Goal: Information Seeking & Learning: Learn about a topic

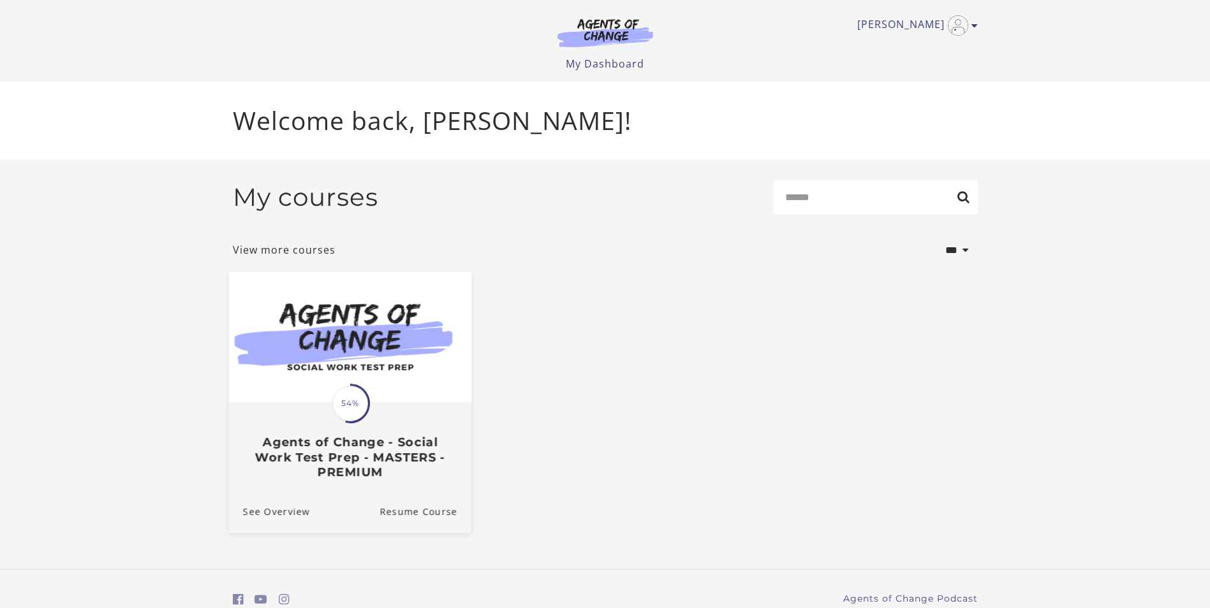
click at [336, 451] on h3 "Agents of Change - Social Work Test Prep - MASTERS - PREMIUM" at bounding box center [349, 457] width 214 height 45
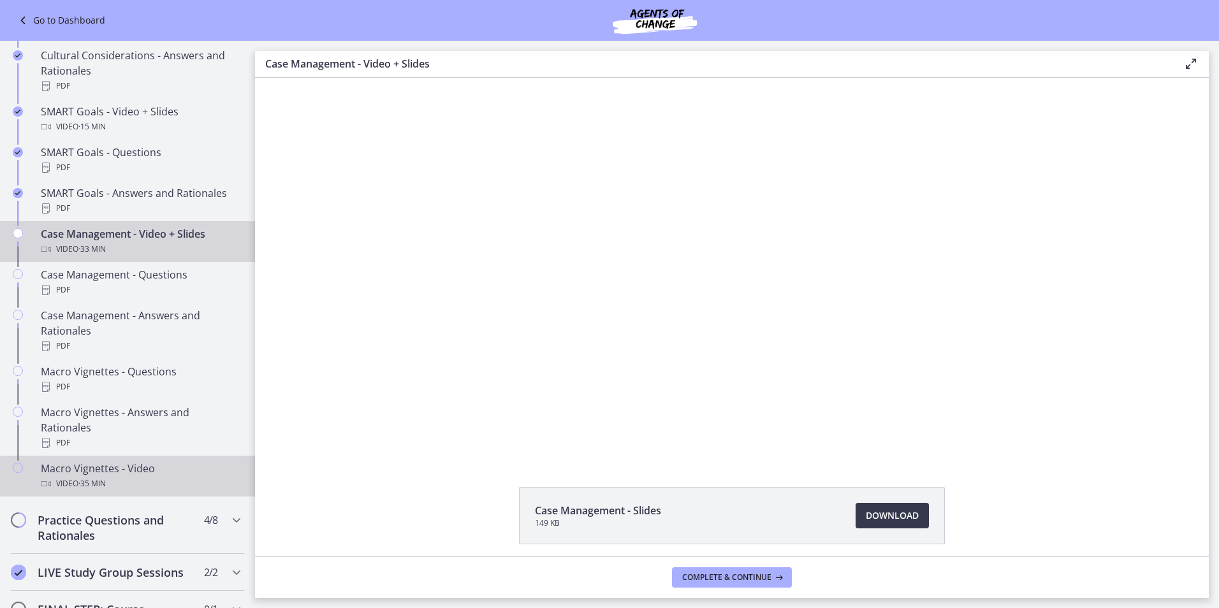
scroll to position [1020, 0]
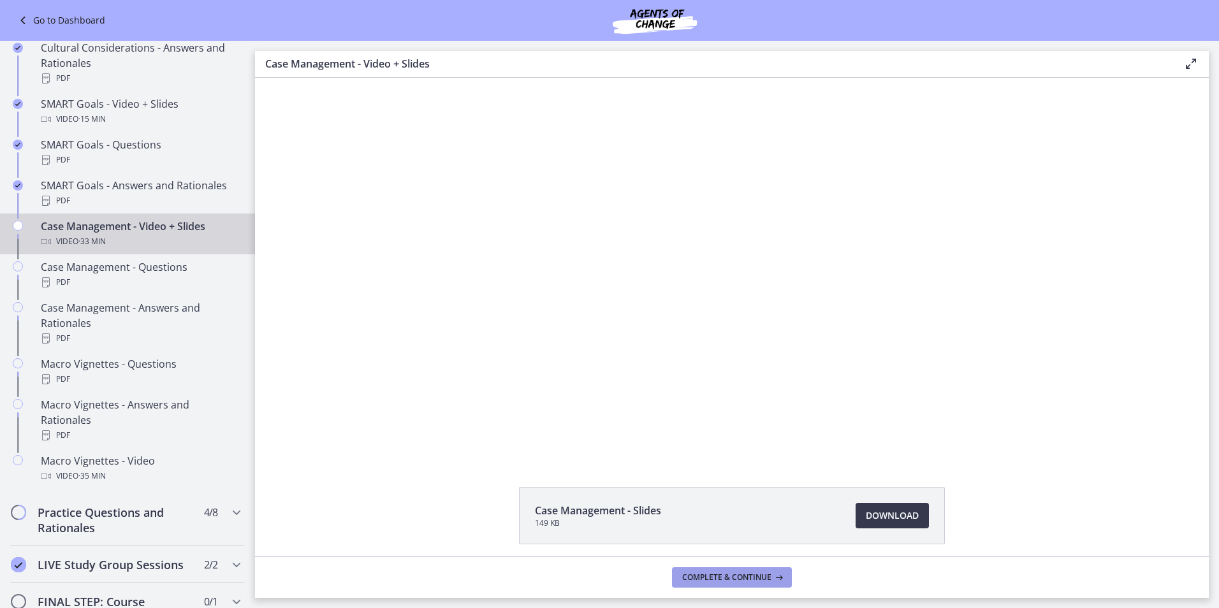
click at [753, 578] on span "Complete & continue" at bounding box center [726, 578] width 89 height 10
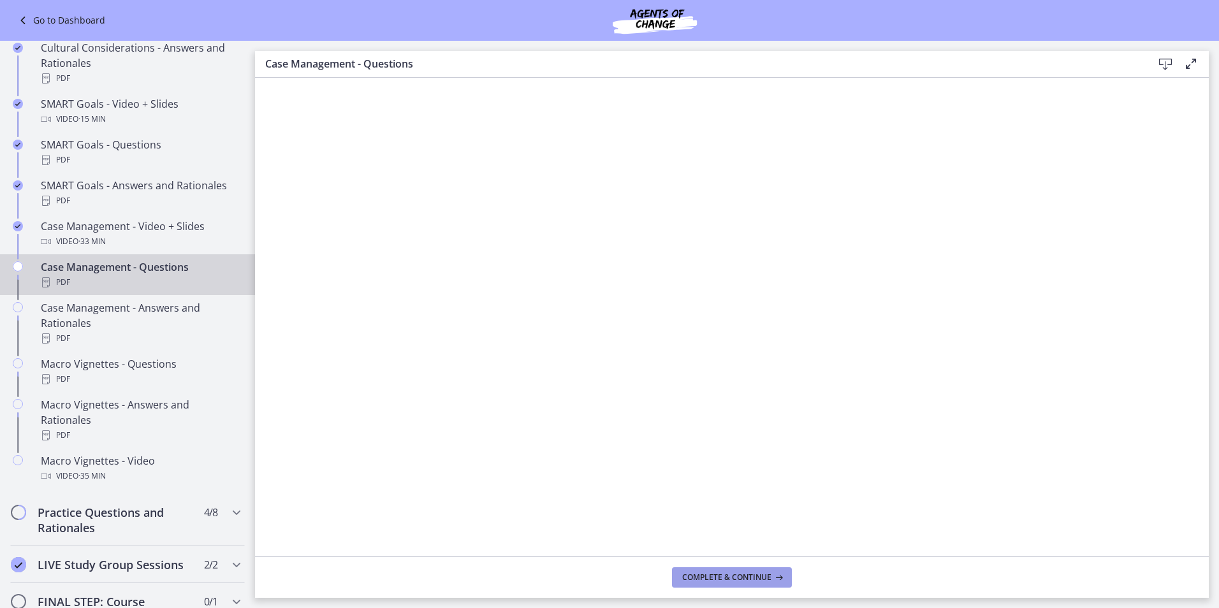
click at [732, 573] on span "Complete & continue" at bounding box center [726, 578] width 89 height 10
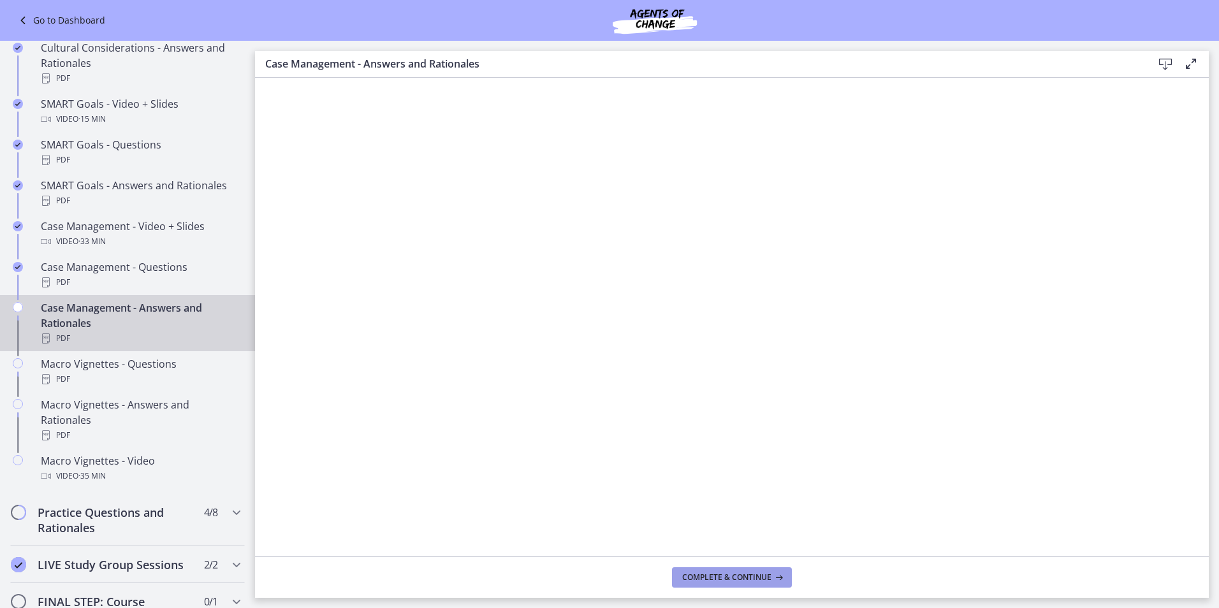
click at [735, 584] on button "Complete & continue" at bounding box center [732, 578] width 120 height 20
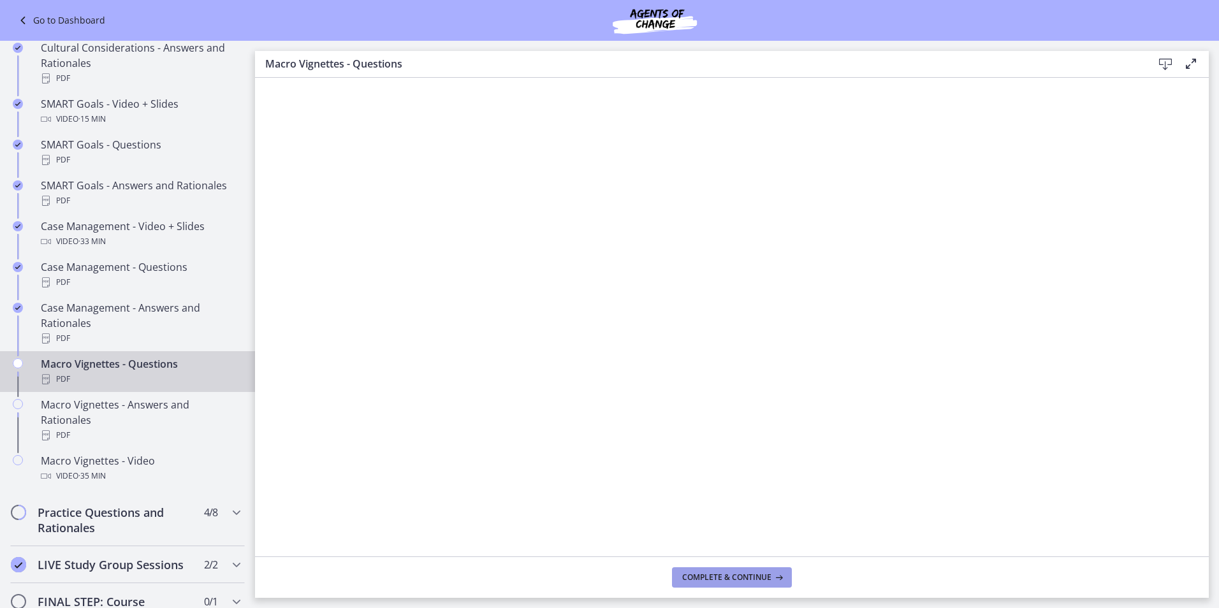
click at [725, 576] on span "Complete & continue" at bounding box center [726, 578] width 89 height 10
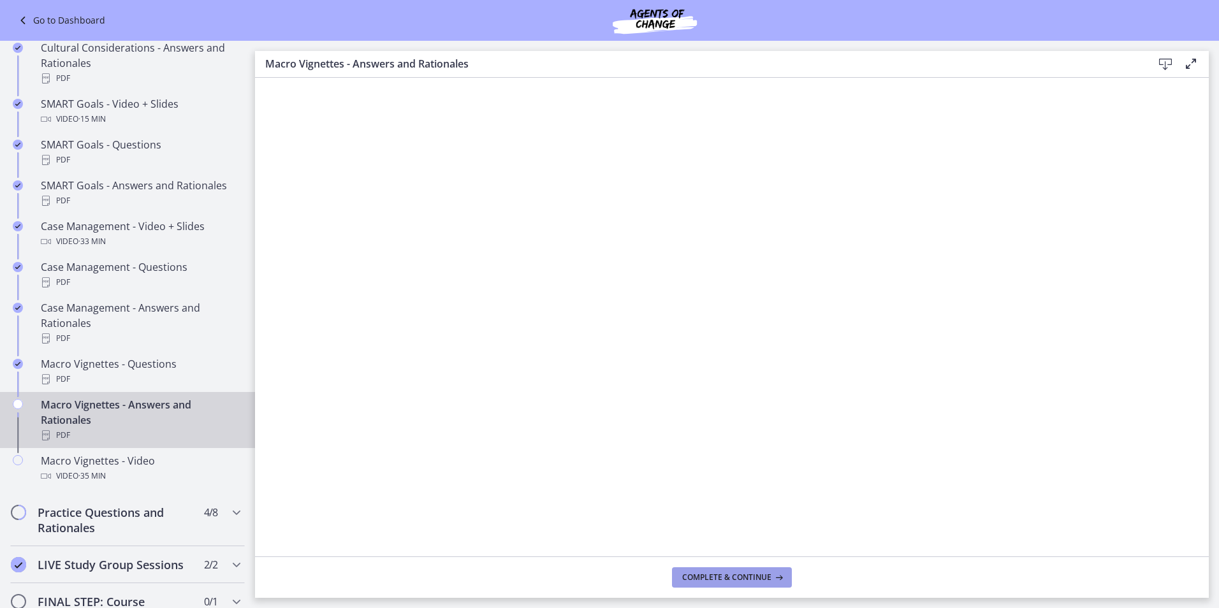
click at [705, 587] on button "Complete & continue" at bounding box center [732, 578] width 120 height 20
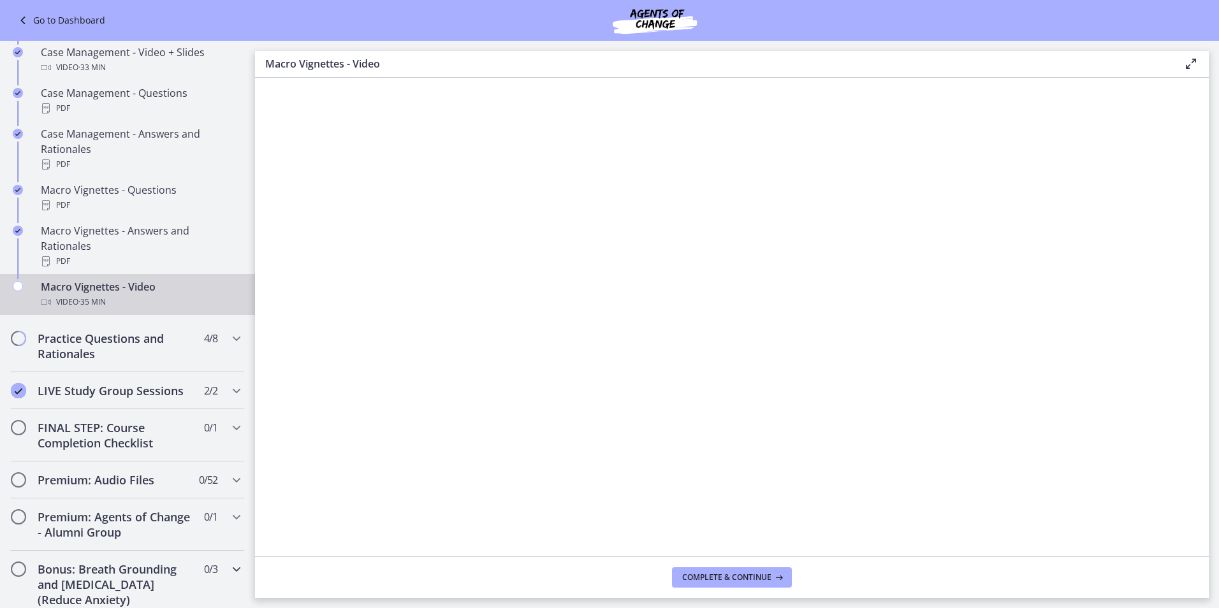
scroll to position [1085, 0]
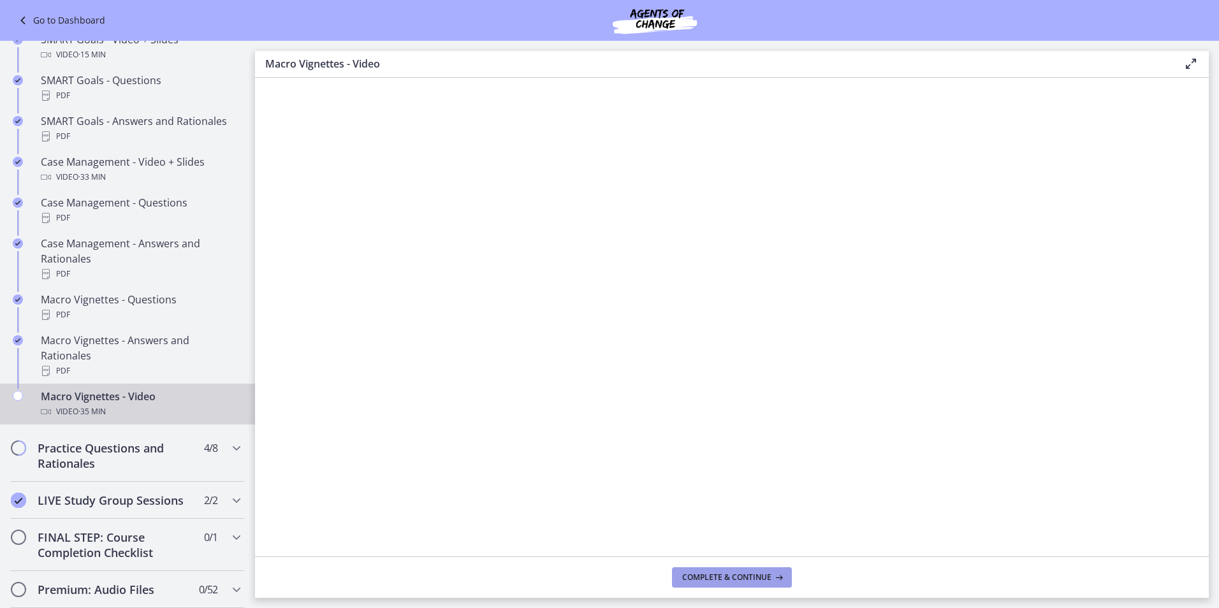
click at [749, 580] on span "Complete & continue" at bounding box center [726, 578] width 89 height 10
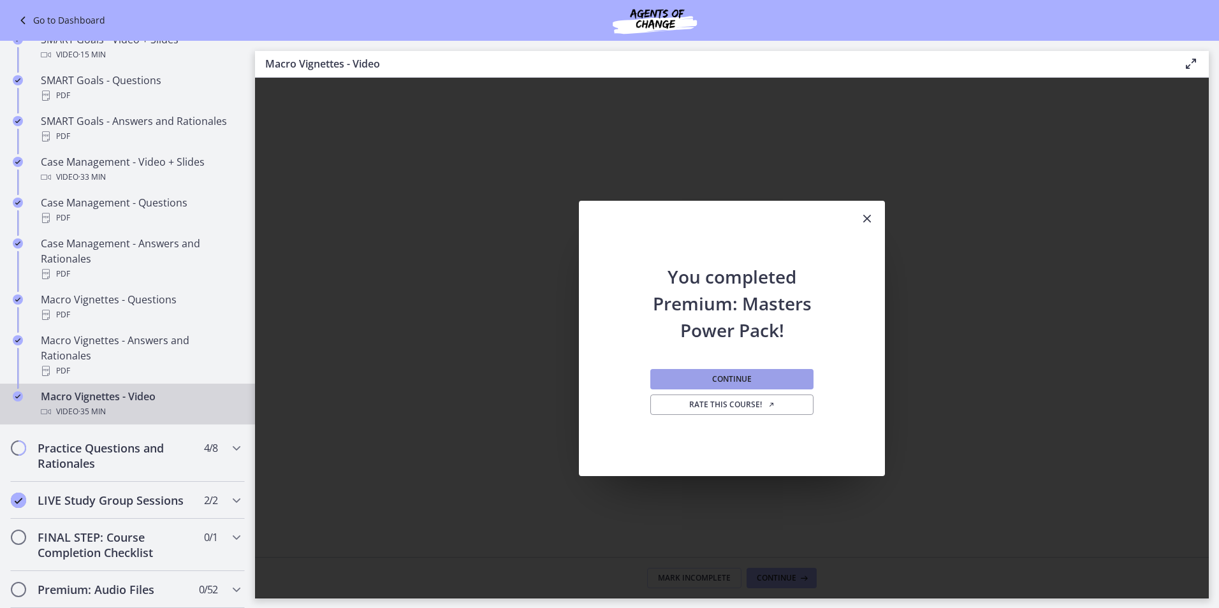
click at [677, 383] on button "Continue" at bounding box center [732, 379] width 163 height 20
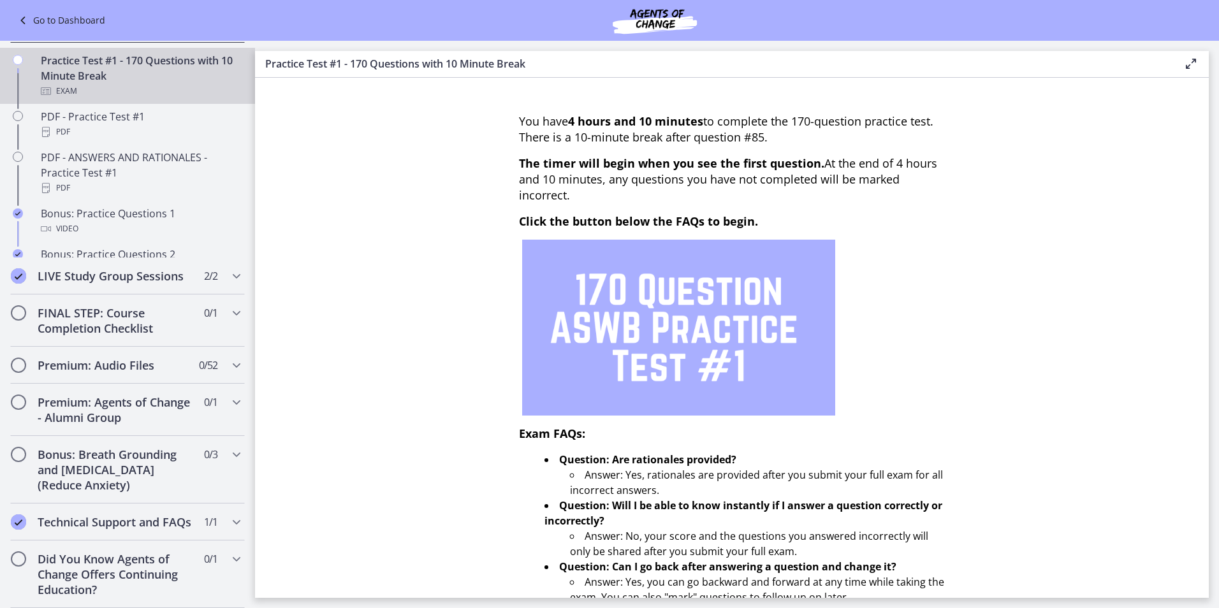
scroll to position [642, 0]
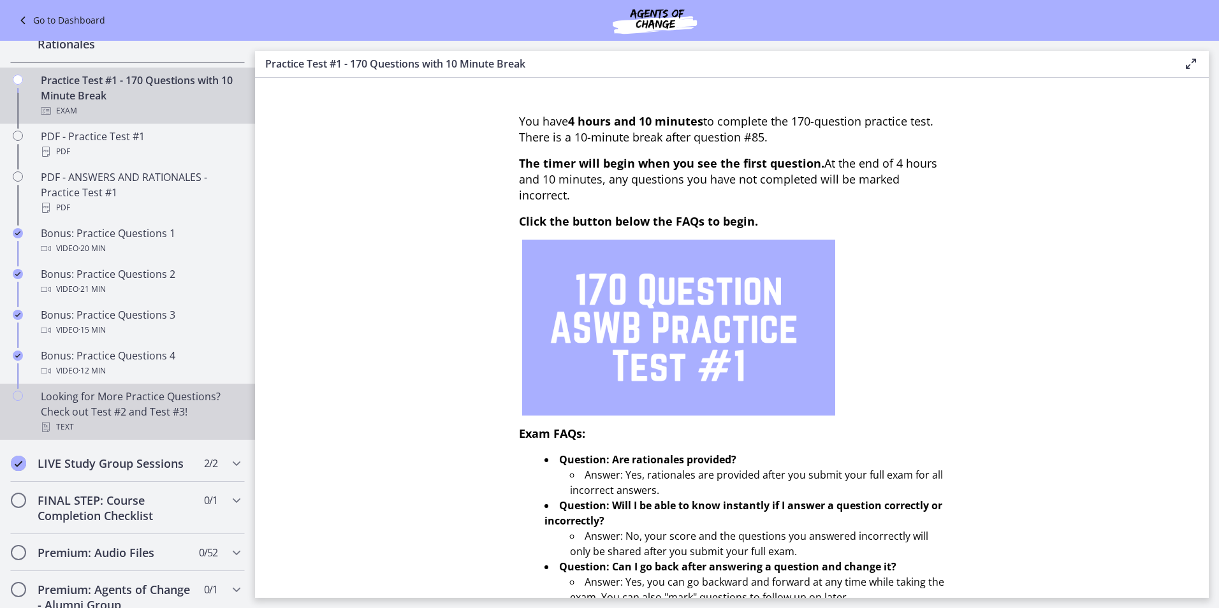
click at [104, 415] on div "Looking for More Practice Questions? Check out Test #2 and Test #3! Text" at bounding box center [140, 412] width 199 height 46
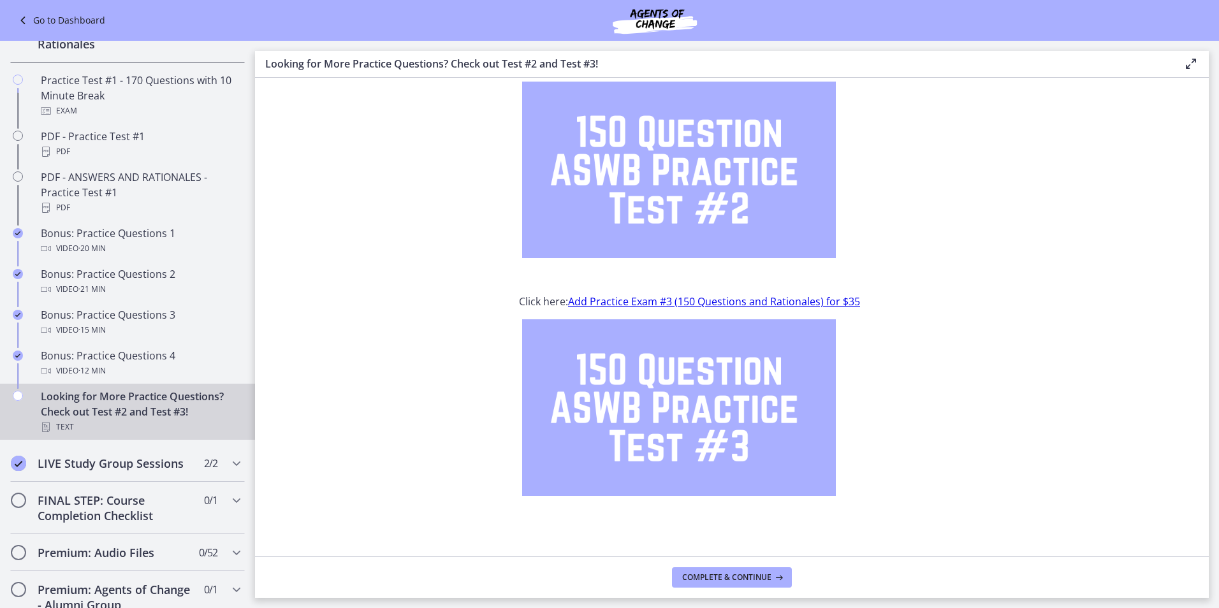
scroll to position [84, 0]
click at [229, 471] on icon "Chapters" at bounding box center [236, 463] width 15 height 15
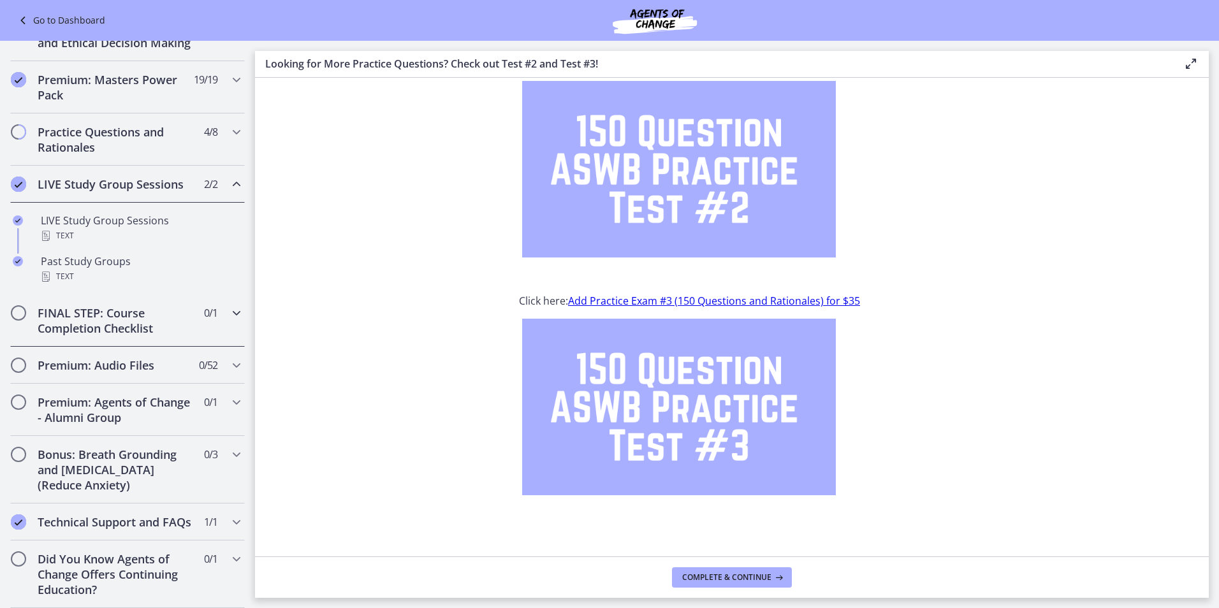
click at [122, 308] on h2 "FINAL STEP: Course Completion Checklist" at bounding box center [116, 321] width 156 height 31
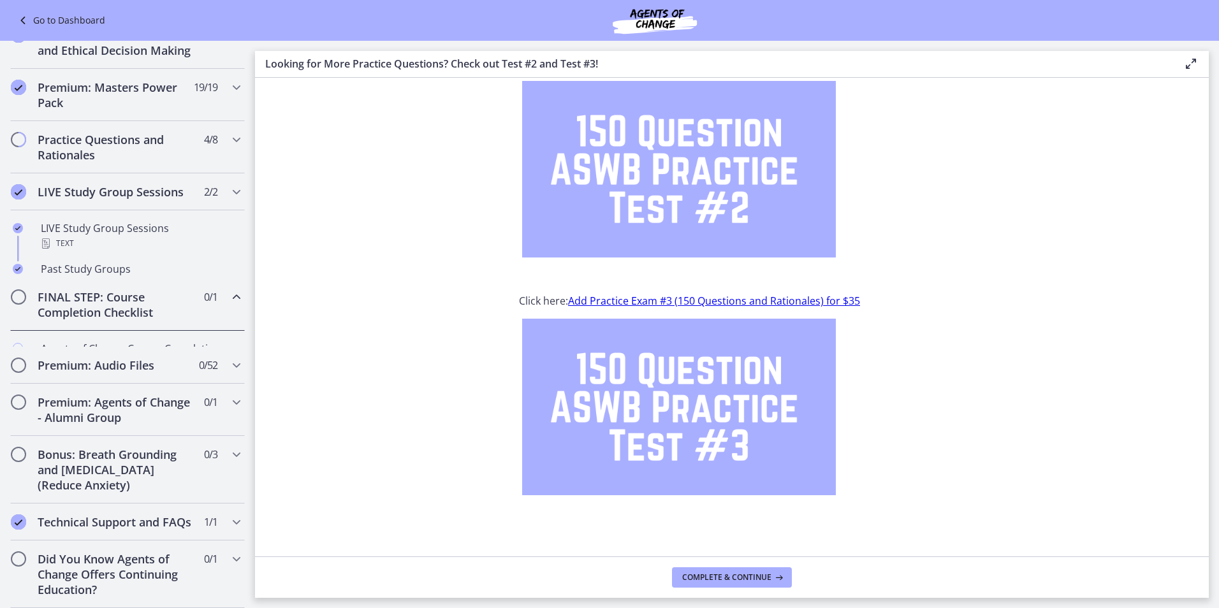
scroll to position [544, 0]
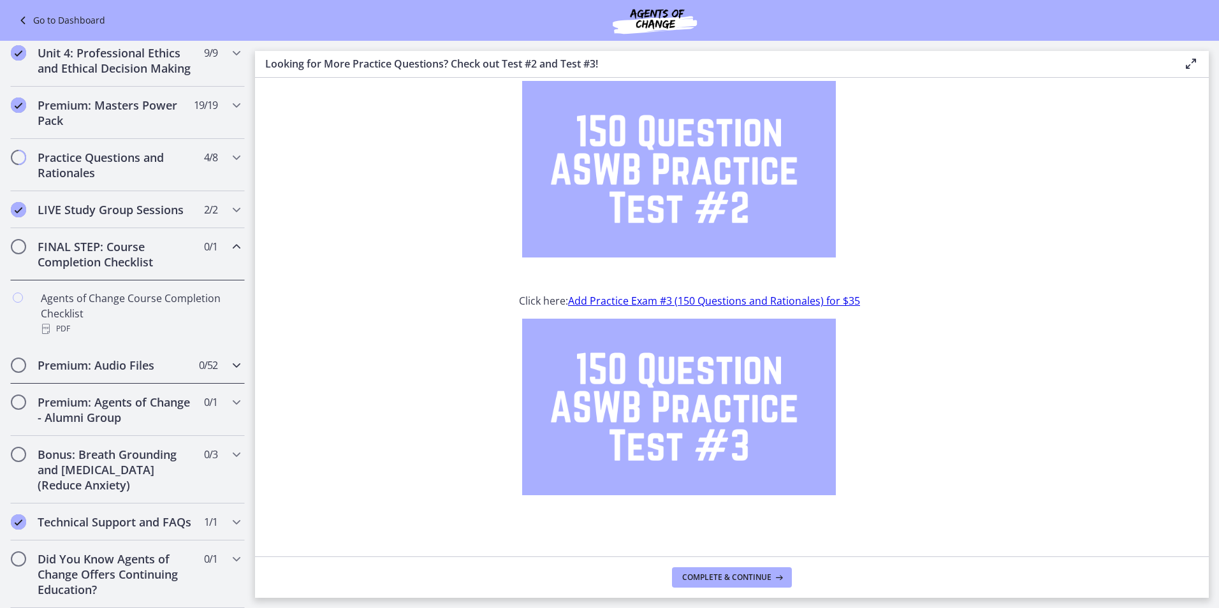
click at [132, 358] on h2 "Premium: Audio Files" at bounding box center [116, 365] width 156 height 15
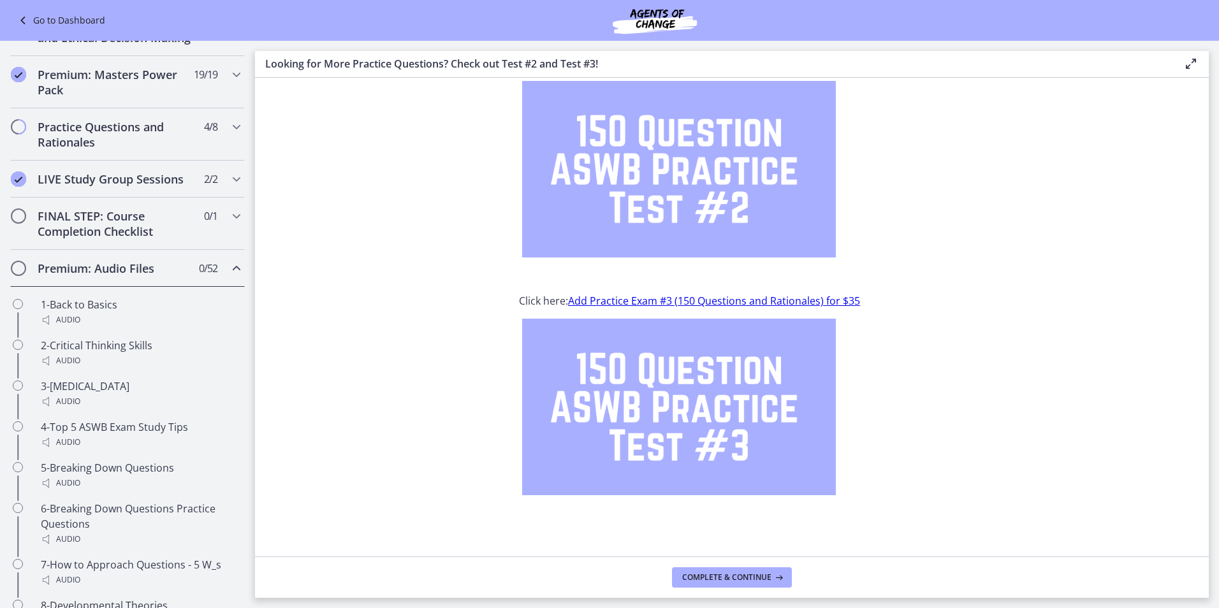
click at [230, 276] on icon "Chapters" at bounding box center [236, 268] width 15 height 15
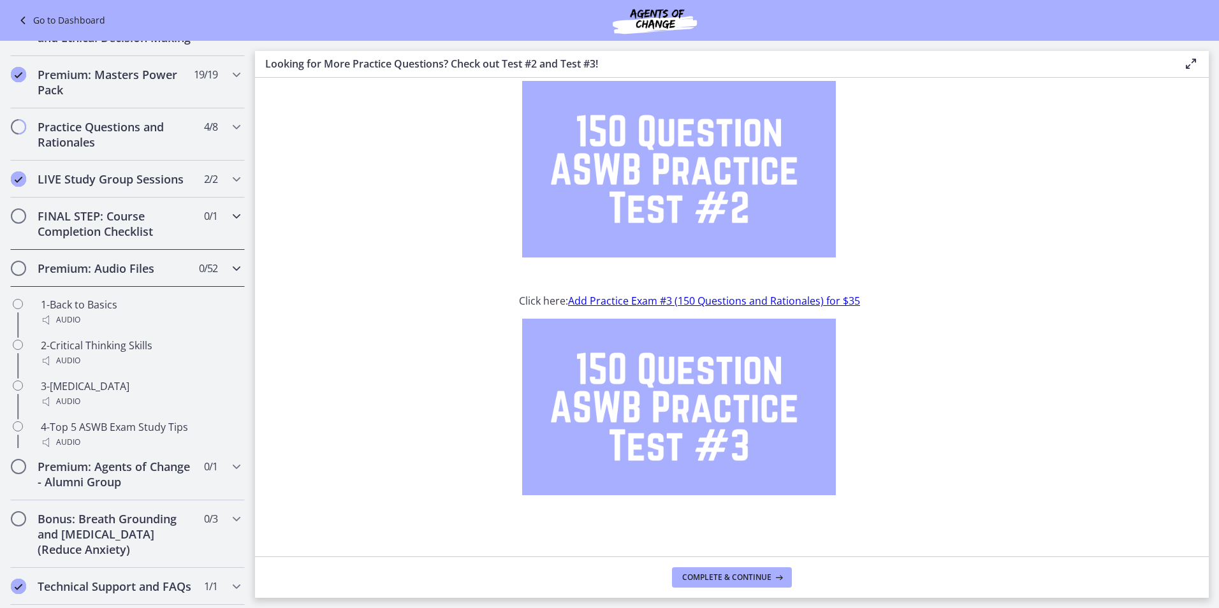
scroll to position [478, 0]
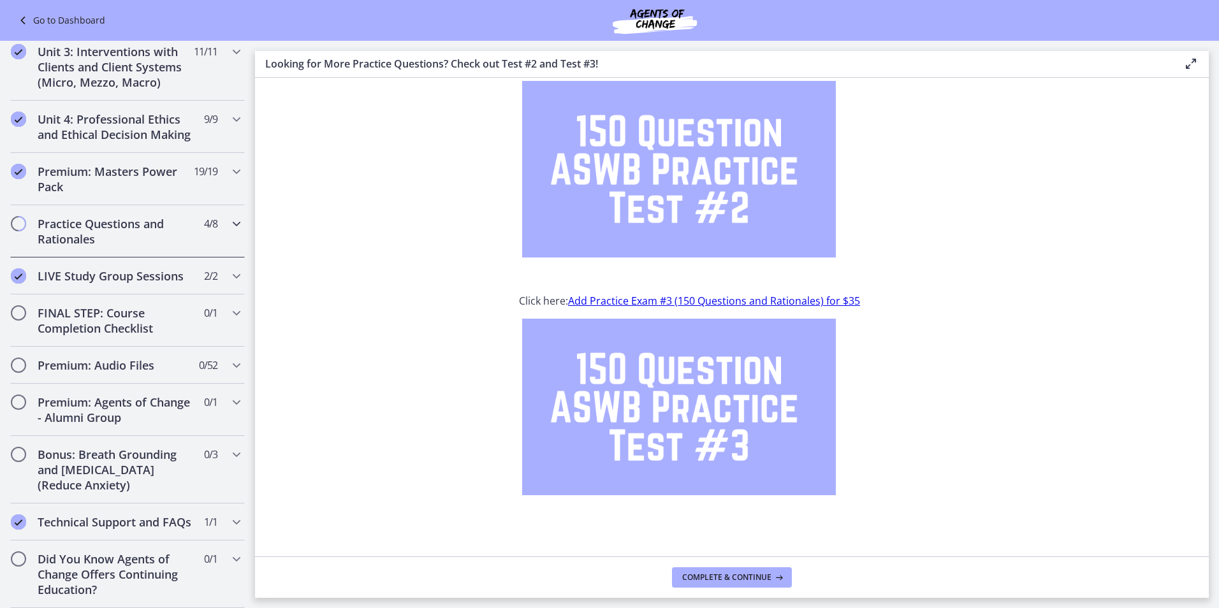
click at [124, 226] on h2 "Practice Questions and Rationales" at bounding box center [116, 231] width 156 height 31
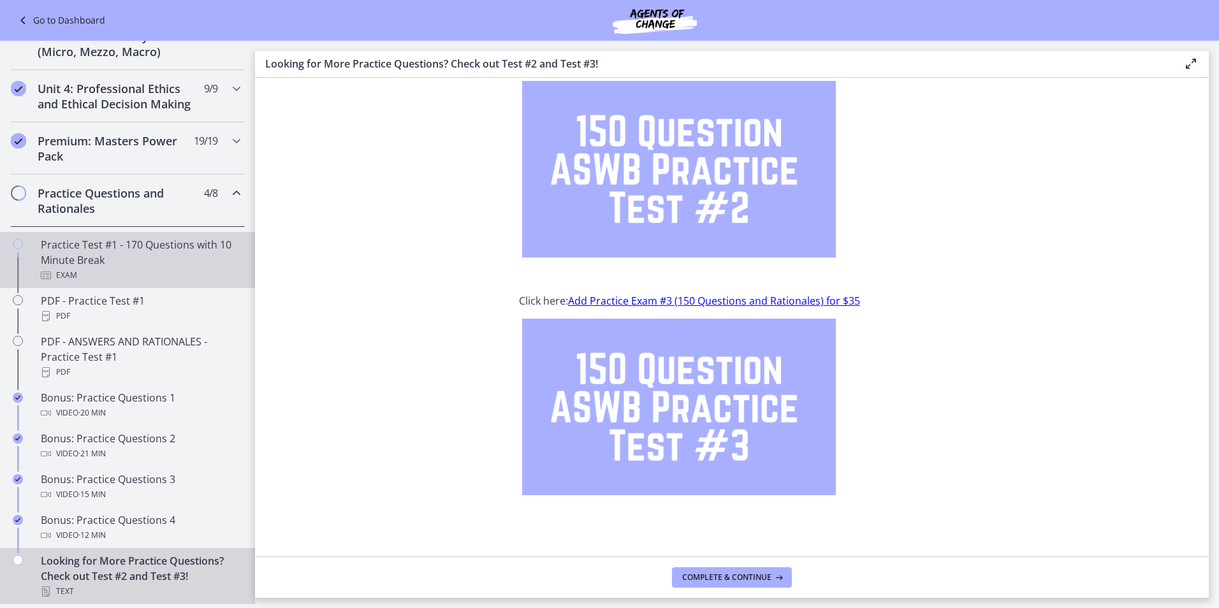
click at [87, 266] on div "Practice Test #1 - 170 Questions with 10 Minute Break Exam" at bounding box center [140, 260] width 199 height 46
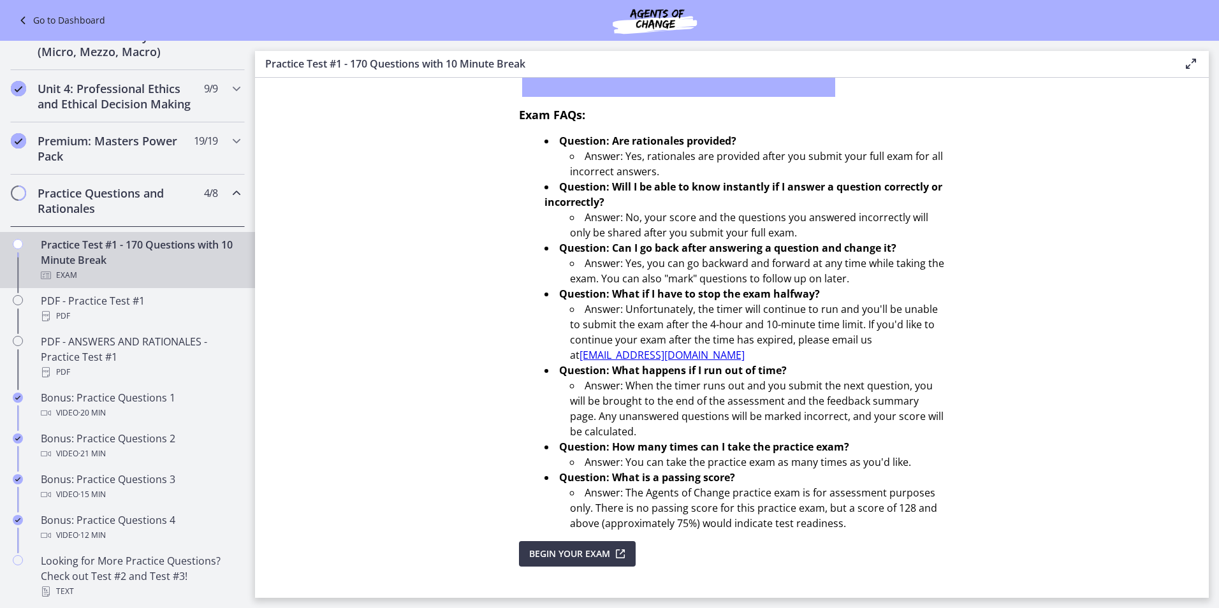
scroll to position [339, 0]
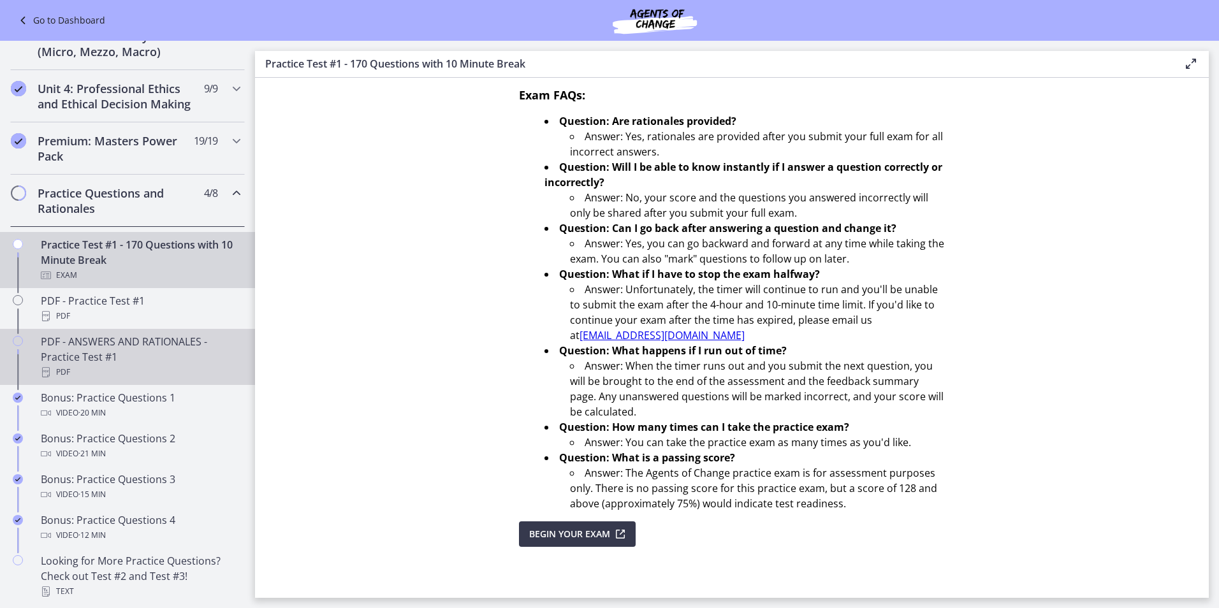
click at [86, 378] on div "PDF - ANSWERS AND RATIONALES - Practice Test #1 PDF" at bounding box center [140, 357] width 199 height 46
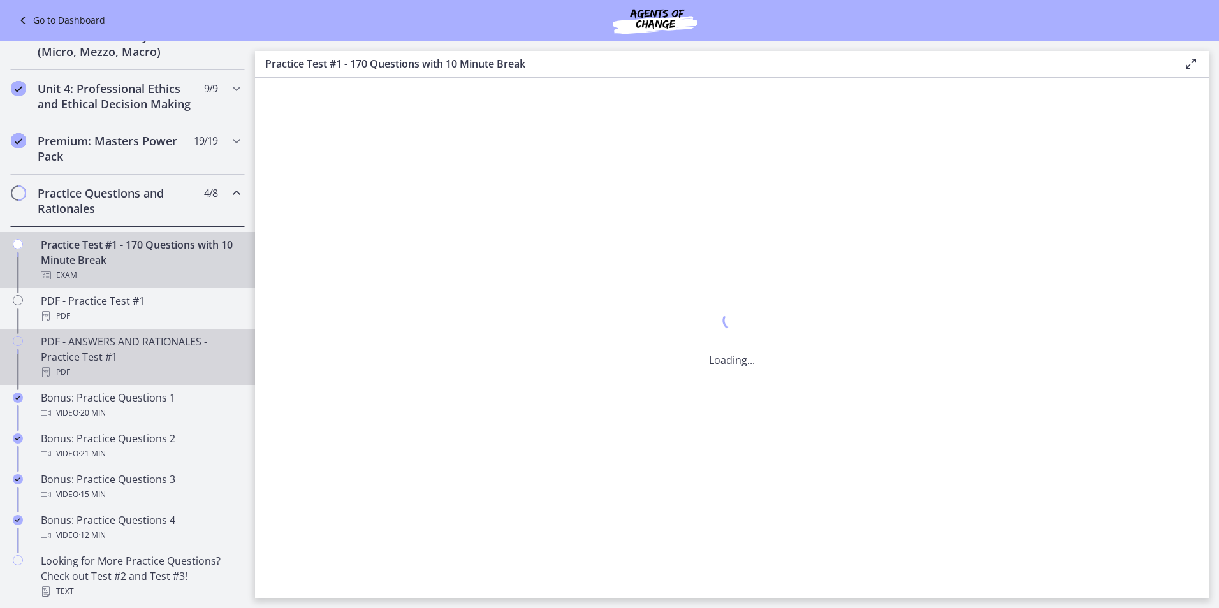
scroll to position [0, 0]
click at [84, 281] on div "Practice Test #1 - 170 Questions with 10 Minute Break Exam" at bounding box center [140, 260] width 199 height 46
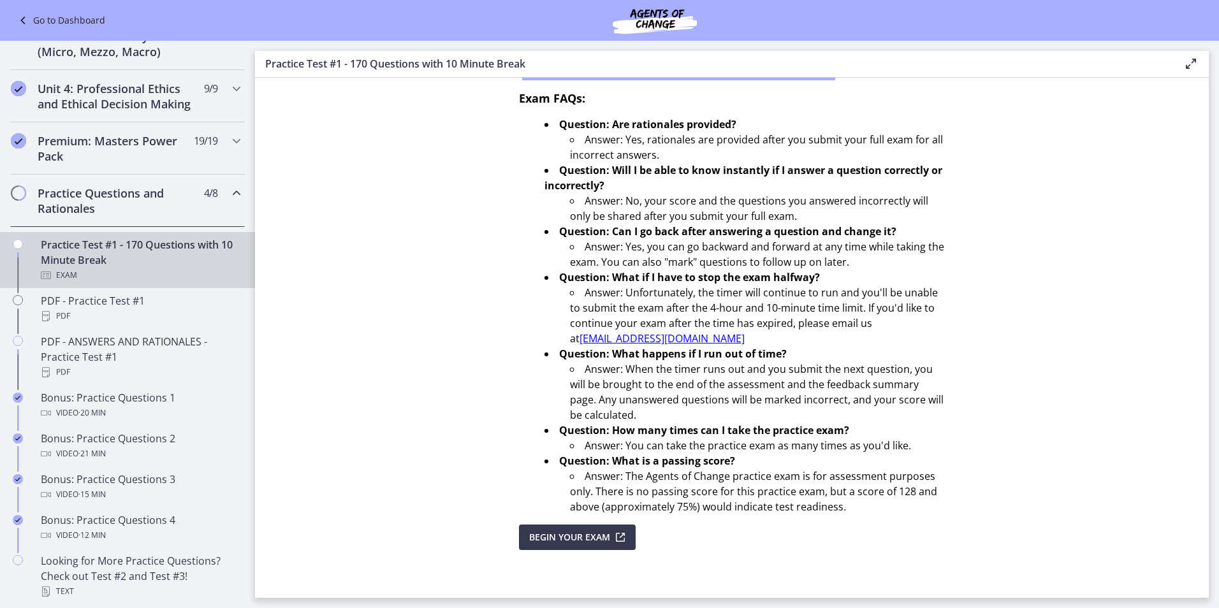
scroll to position [339, 0]
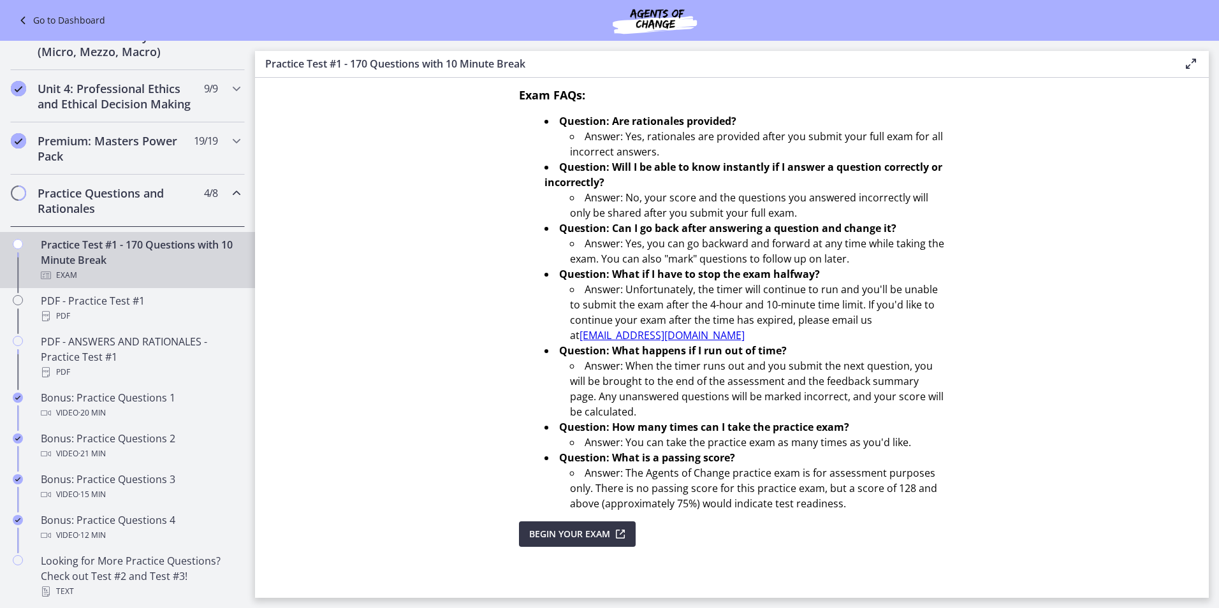
click at [566, 533] on span "Begin Your Exam" at bounding box center [569, 534] width 81 height 15
